Goal: Task Accomplishment & Management: Use online tool/utility

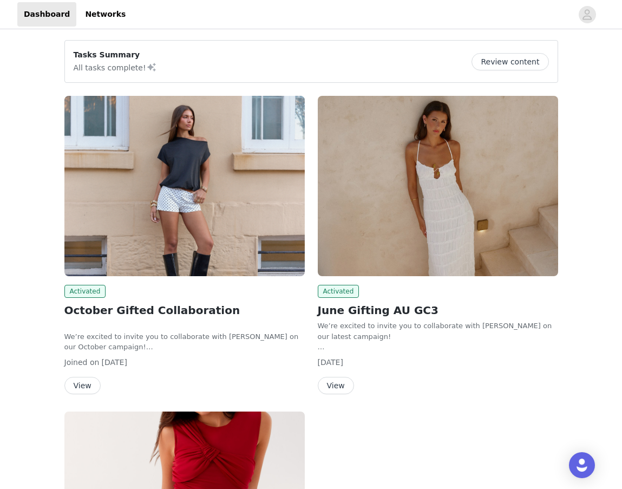
click at [169, 219] on img at bounding box center [184, 186] width 240 height 180
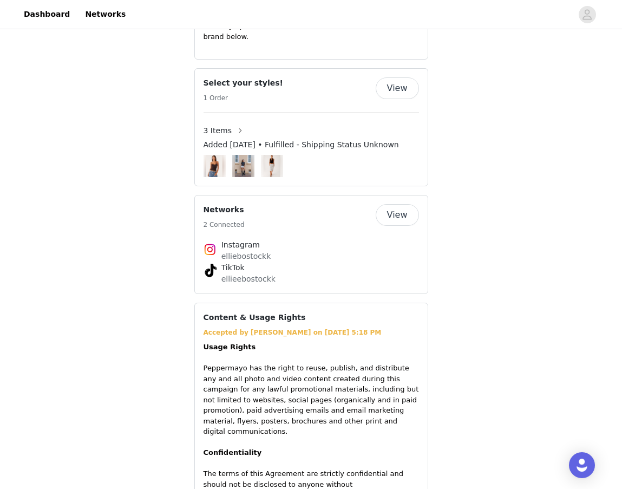
scroll to position [641, 0]
click at [406, 77] on button "View" at bounding box center [397, 88] width 43 height 22
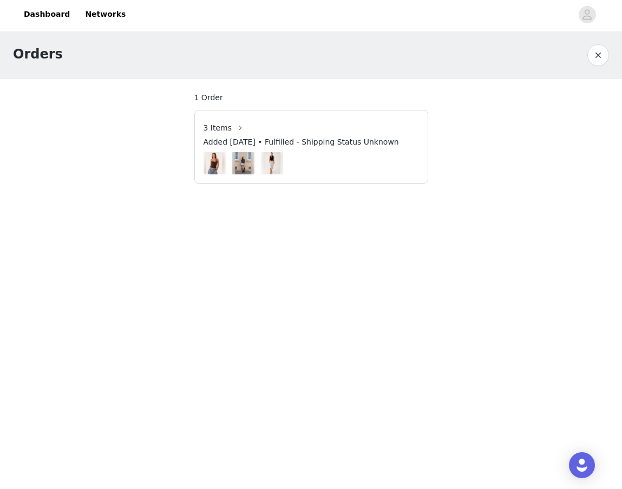
click at [320, 172] on div at bounding box center [311, 163] width 215 height 22
click at [238, 124] on button "button" at bounding box center [240, 127] width 17 height 17
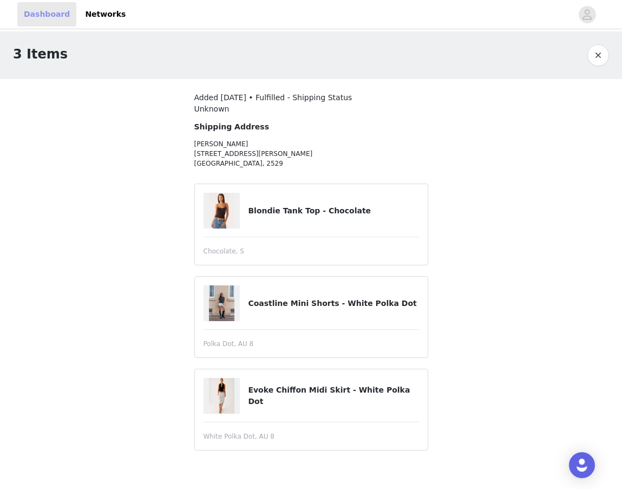
click at [43, 22] on link "Dashboard" at bounding box center [46, 14] width 59 height 24
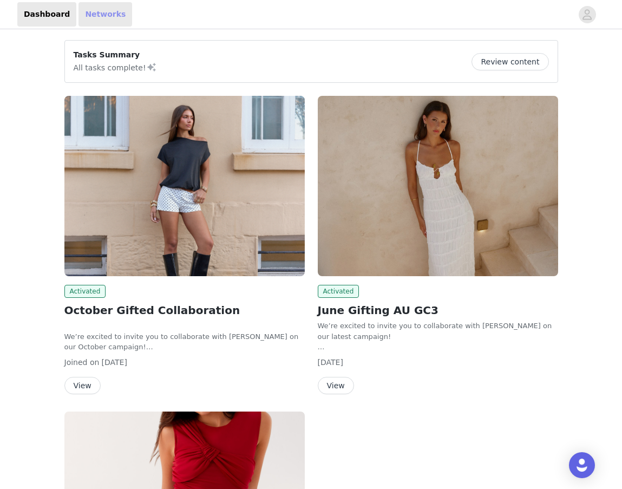
click at [93, 15] on link "Networks" at bounding box center [105, 14] width 54 height 24
